Goal: Book appointment/travel/reservation

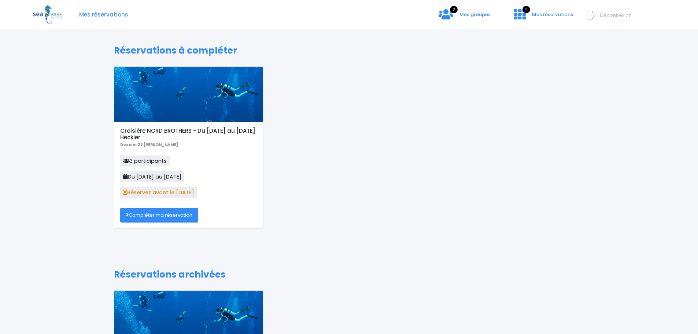
click at [171, 213] on link "Compléter ma réservation" at bounding box center [159, 215] width 78 height 15
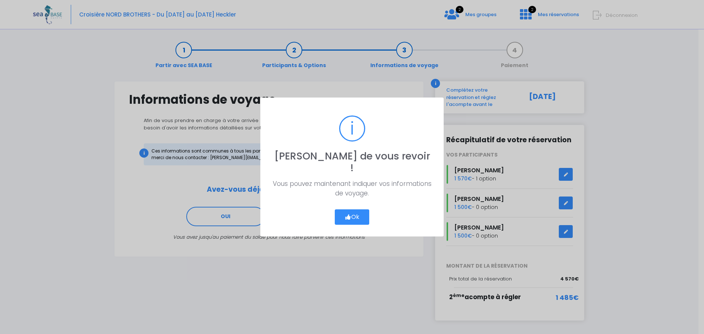
click at [366, 209] on button "Ok" at bounding box center [352, 216] width 34 height 15
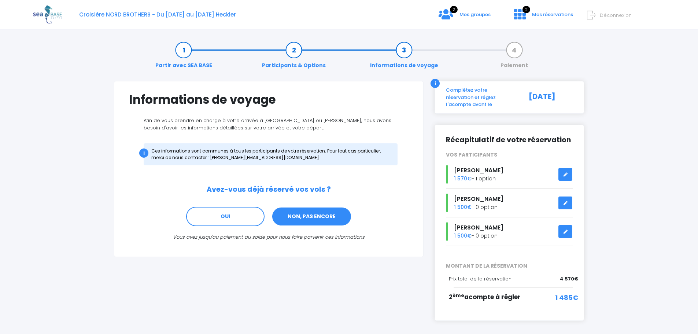
click at [318, 215] on link "NON, PAS ENCORE" at bounding box center [312, 217] width 80 height 20
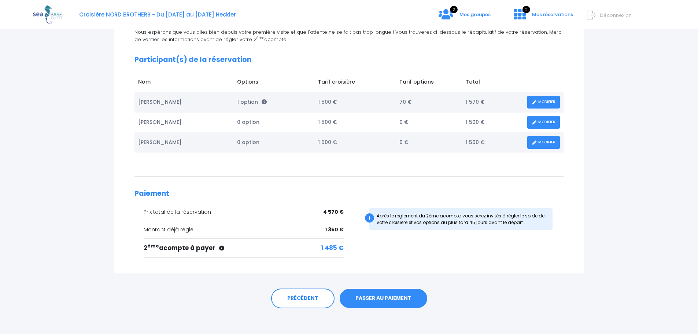
scroll to position [92, 0]
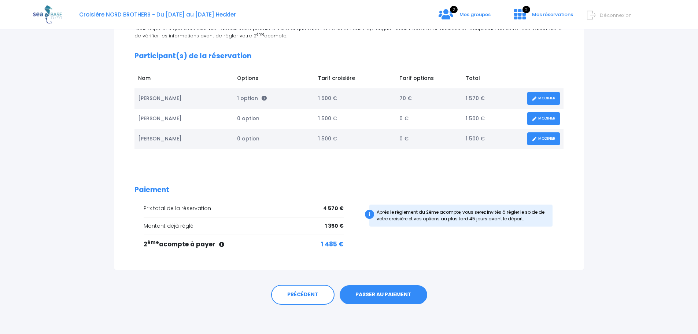
click at [386, 289] on link "PASSER AU PAIEMENT" at bounding box center [384, 294] width 88 height 19
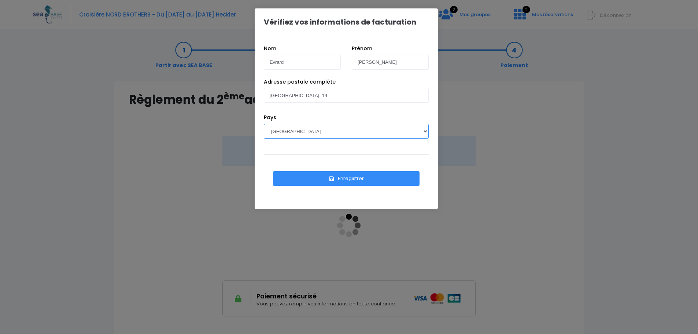
click at [426, 130] on select "AFGHANISTAN AFRIQUE DU SUD ÅLAND, ÎLES ALBANIE ALGÉRIE ALLEMAGNE ANDORRE ANGOLA…" at bounding box center [346, 131] width 165 height 15
select select "BE"
click at [264, 124] on select "AFGHANISTAN AFRIQUE DU SUD ÅLAND, ÎLES ALBANIE ALGÉRIE ALLEMAGNE ANDORRE ANGOLA…" at bounding box center [346, 131] width 165 height 15
drag, startPoint x: 294, startPoint y: 60, endPoint x: 242, endPoint y: 61, distance: 52.4
click at [242, 61] on div "Vérifiez vos informations de facturation Nom Evrard Prénom Francis Rue Grand Pe…" at bounding box center [349, 167] width 698 height 334
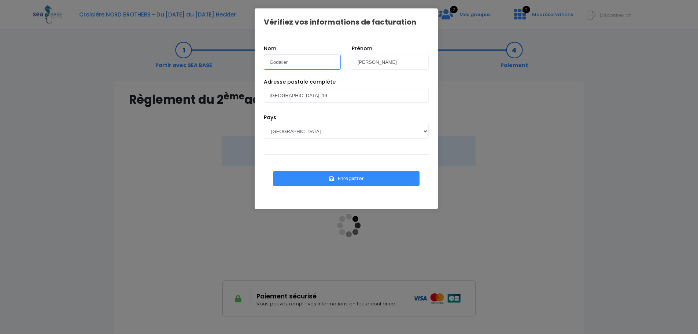
type input "Godalier"
click at [388, 61] on input "Francis" at bounding box center [390, 62] width 77 height 15
type input "F"
type input "Bertrand"
drag, startPoint x: 327, startPoint y: 93, endPoint x: 261, endPoint y: 95, distance: 66.0
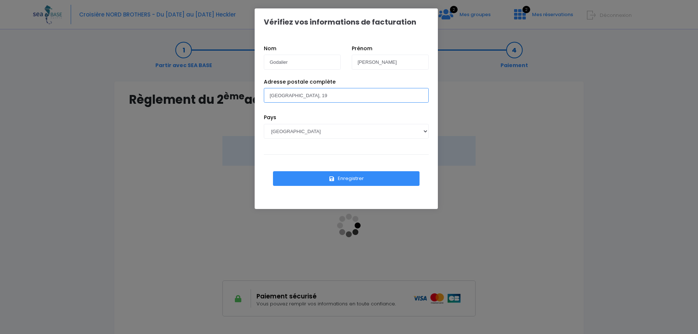
click at [261, 95] on div "Adresse postale complète Rue Grand Peine, 19" at bounding box center [346, 96] width 176 height 36
type input "Rue de La Basse Hestre"
click at [350, 178] on button "Enregistrer" at bounding box center [346, 178] width 147 height 15
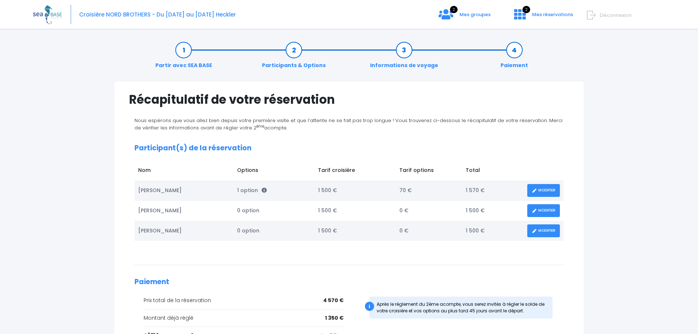
scroll to position [92, 0]
